Goal: Complete application form: Complete application form

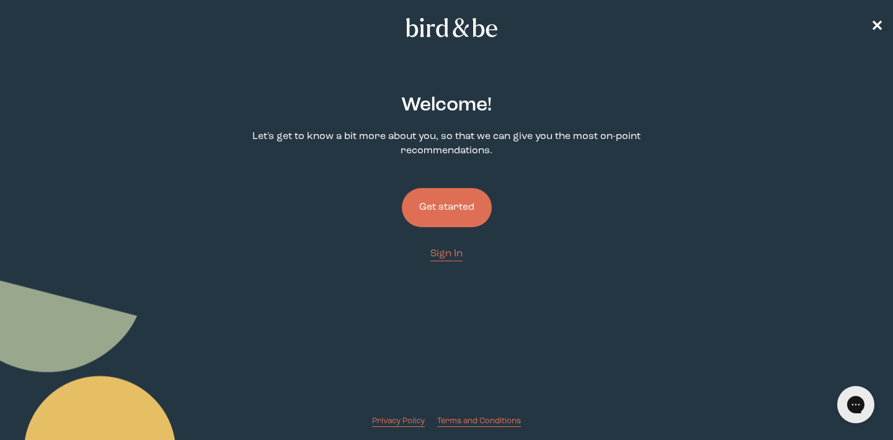
click at [437, 219] on button "Get started" at bounding box center [447, 207] width 90 height 39
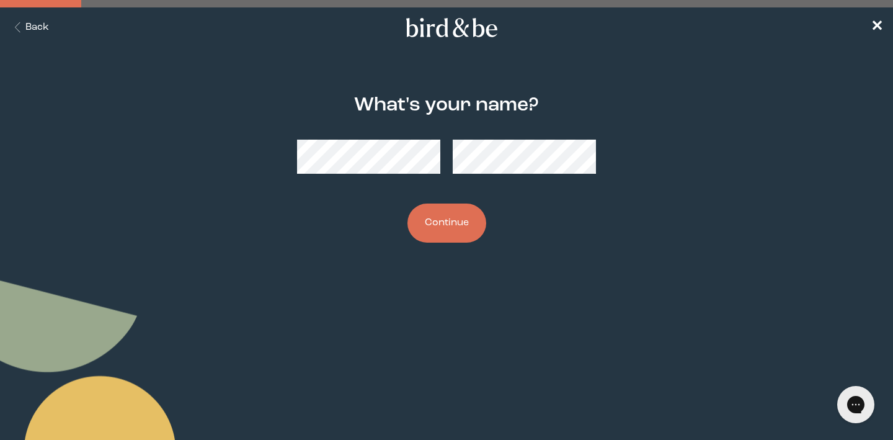
click at [431, 220] on button "Continue" at bounding box center [447, 222] width 79 height 39
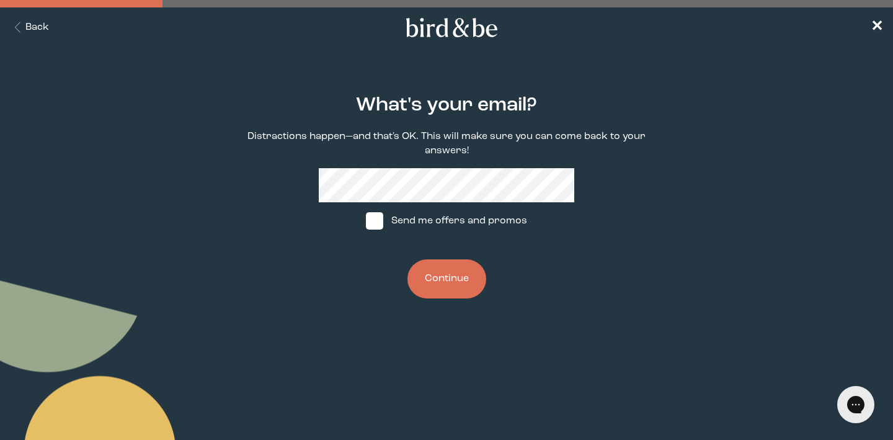
click at [383, 228] on span at bounding box center [374, 220] width 17 height 17
click at [366, 221] on input "Send me offers and promos" at bounding box center [365, 221] width 1 height 1
checkbox input "true"
click at [445, 282] on button "Continue" at bounding box center [447, 278] width 79 height 39
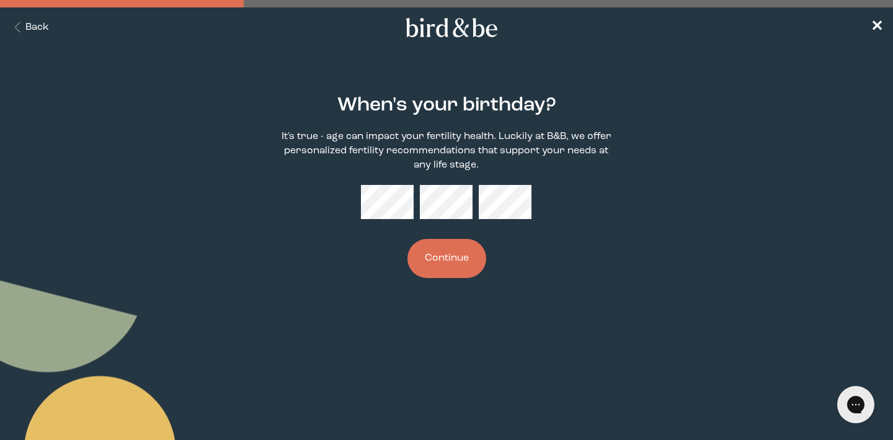
click at [464, 268] on button "Continue" at bounding box center [447, 258] width 79 height 39
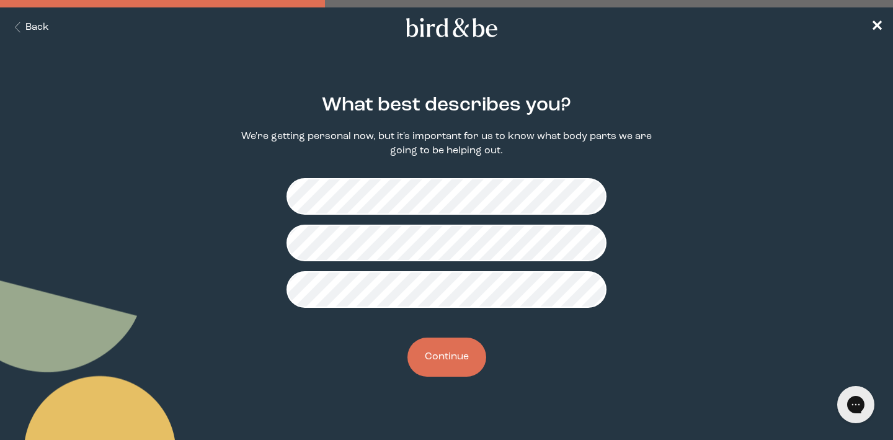
click at [447, 364] on button "Continue" at bounding box center [447, 356] width 79 height 39
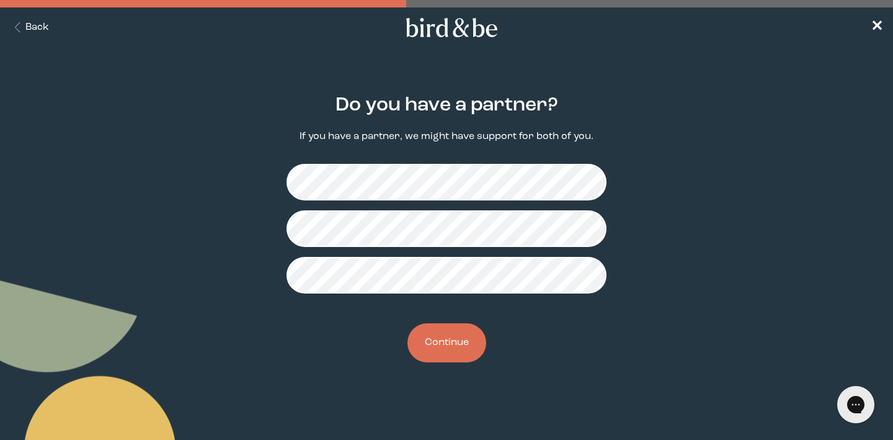
click at [460, 347] on button "Continue" at bounding box center [447, 342] width 79 height 39
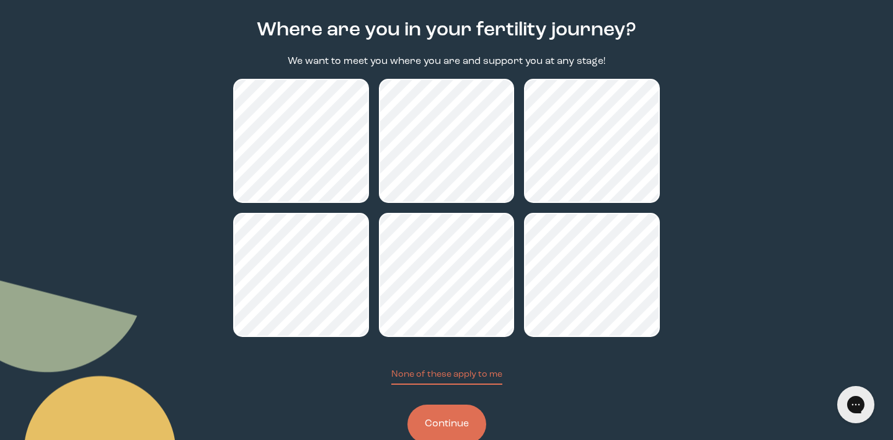
scroll to position [109, 0]
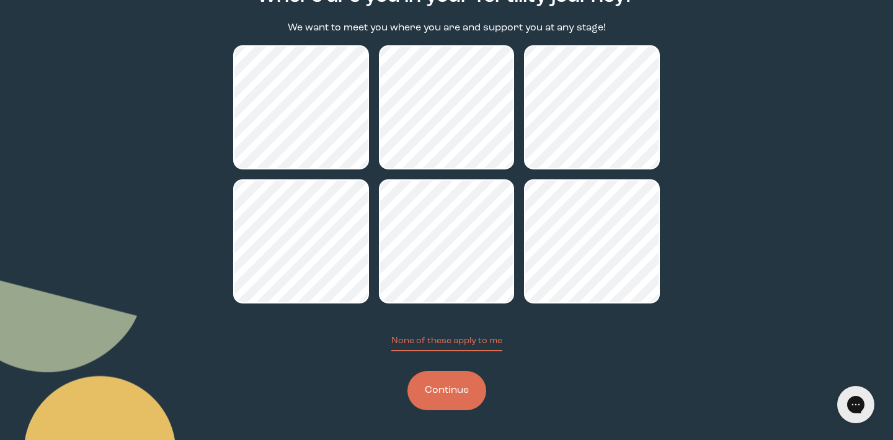
click at [463, 391] on button "Continue" at bounding box center [447, 390] width 79 height 39
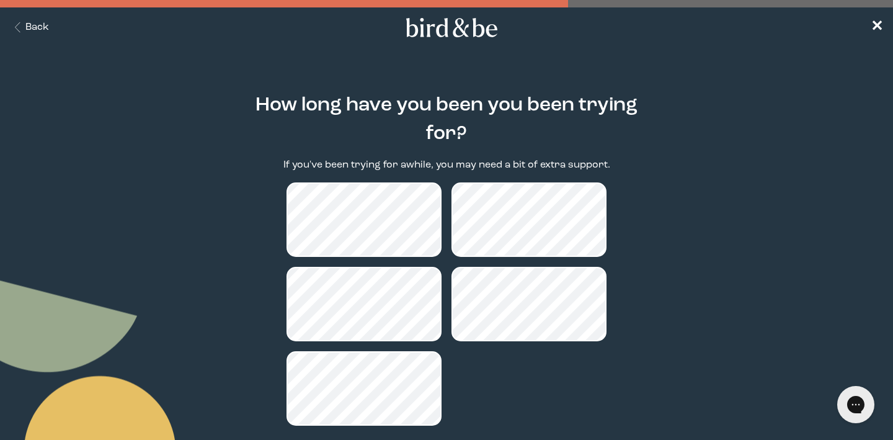
scroll to position [74, 0]
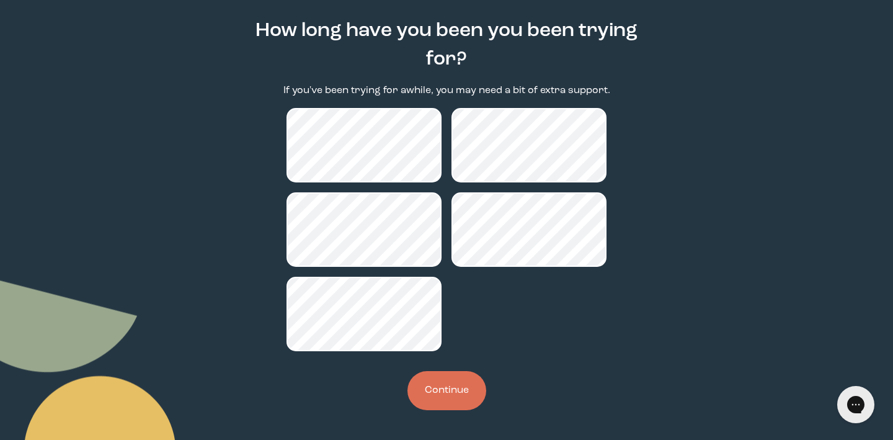
click at [445, 385] on button "Continue" at bounding box center [447, 390] width 79 height 39
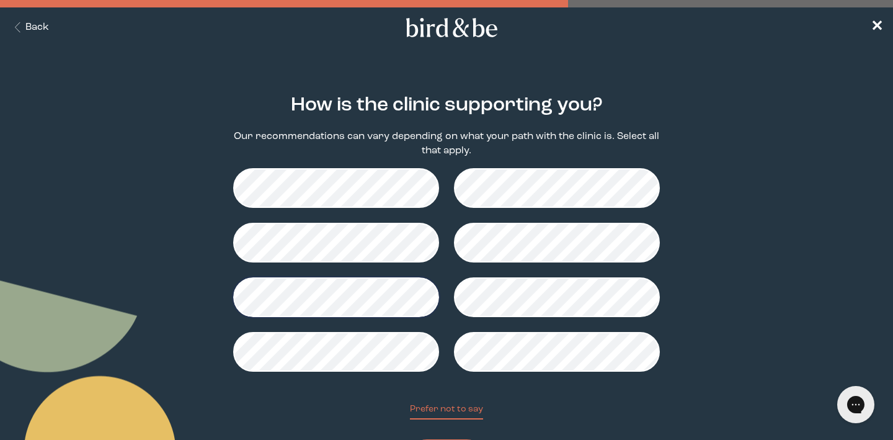
scroll to position [69, 0]
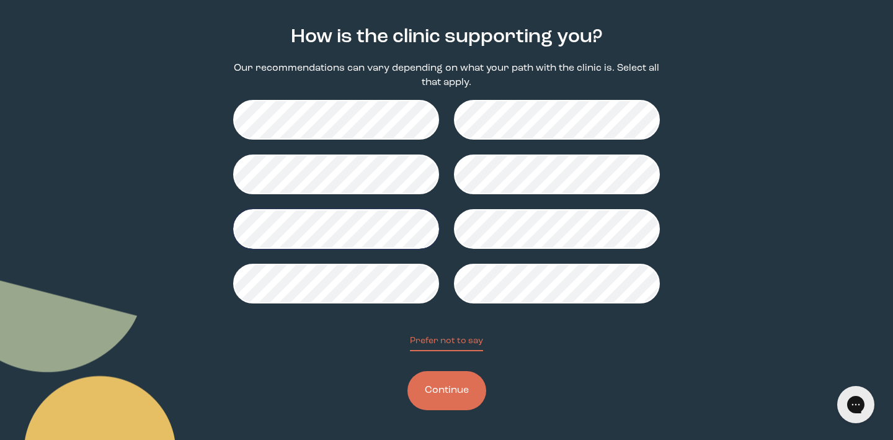
click at [465, 386] on button "Continue" at bounding box center [447, 390] width 79 height 39
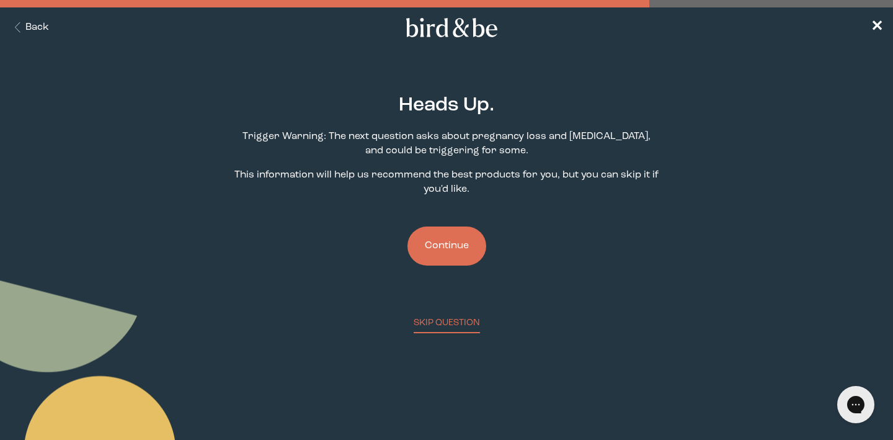
click at [455, 251] on button "Continue" at bounding box center [447, 245] width 79 height 39
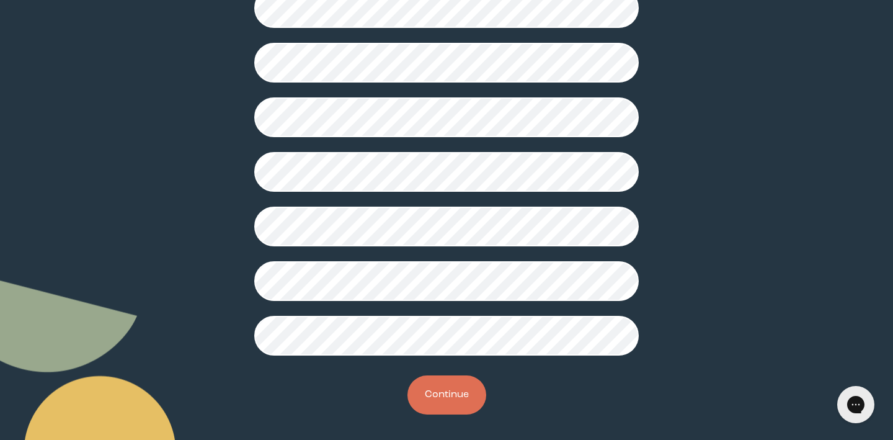
scroll to position [336, 0]
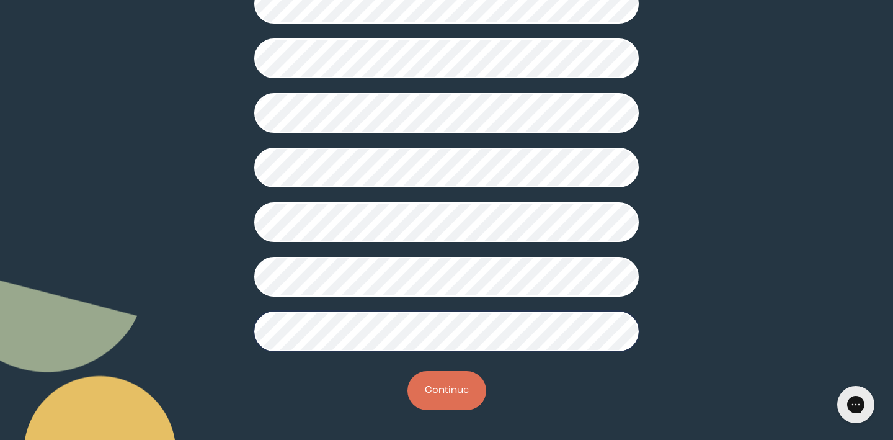
click at [452, 393] on button "Continue" at bounding box center [447, 390] width 79 height 39
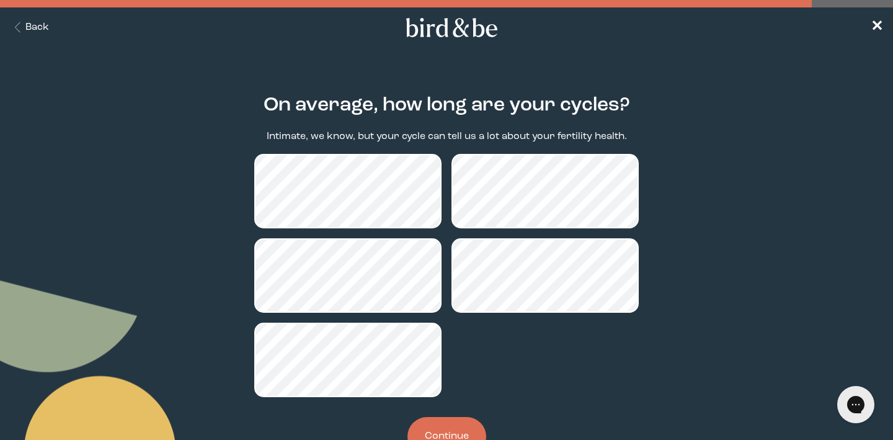
click at [464, 423] on button "Continue" at bounding box center [447, 436] width 79 height 39
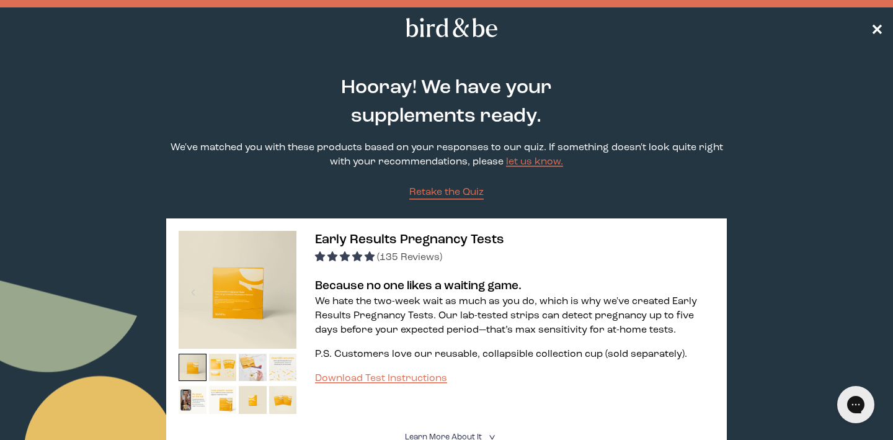
click at [872, 23] on nav "✕" at bounding box center [446, 27] width 893 height 40
click at [879, 27] on span "✕" at bounding box center [877, 27] width 12 height 15
